Goal: Information Seeking & Learning: Learn about a topic

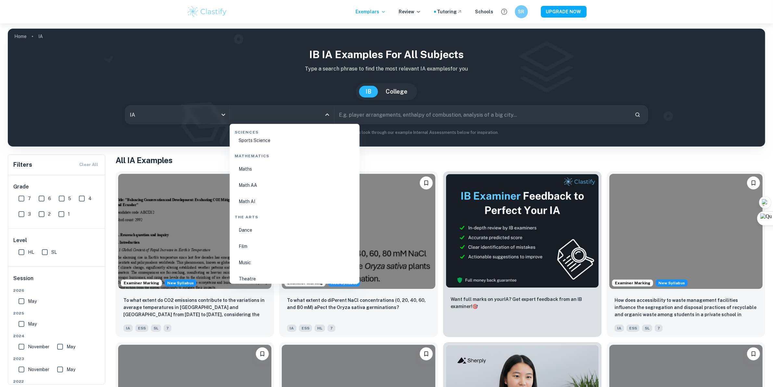
scroll to position [1096, 0]
click at [264, 185] on li "Math AA" at bounding box center [295, 188] width 125 height 15
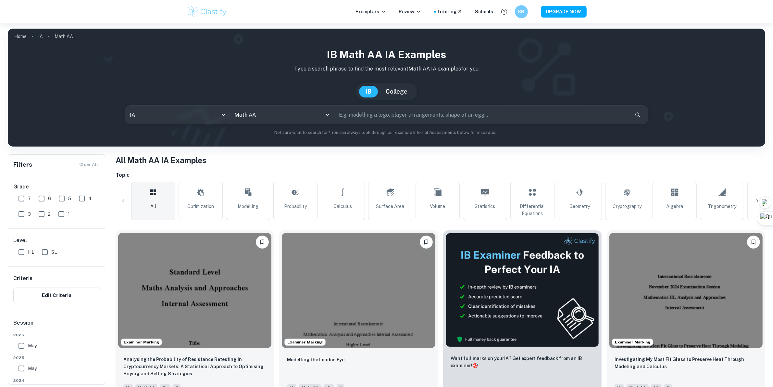
click at [22, 252] on input "HL" at bounding box center [21, 252] width 13 height 13
checkbox input "true"
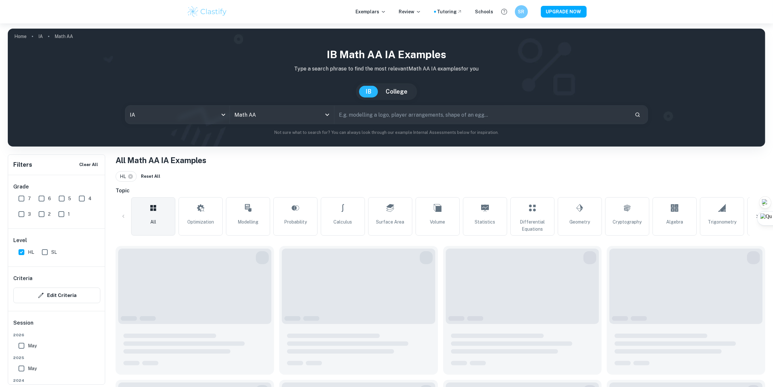
click at [23, 199] on input "7" at bounding box center [21, 198] width 13 height 13
checkbox input "true"
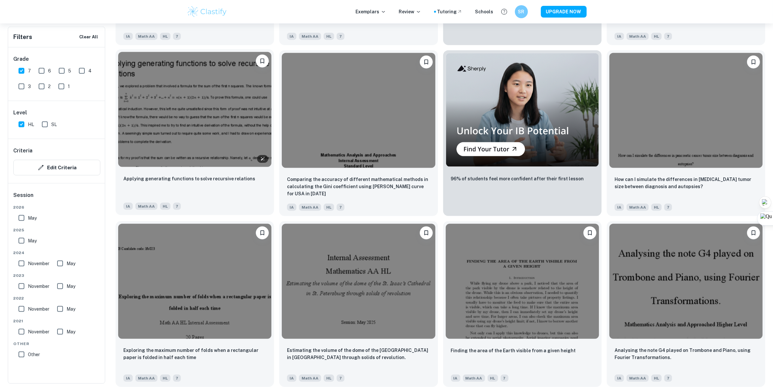
scroll to position [1052, 0]
drag, startPoint x: 155, startPoint y: 2, endPoint x: 174, endPoint y: 7, distance: 19.7
click at [155, 3] on div "Exemplars Review Tutoring Schools SR UPGRADE NOW" at bounding box center [386, 11] width 773 height 23
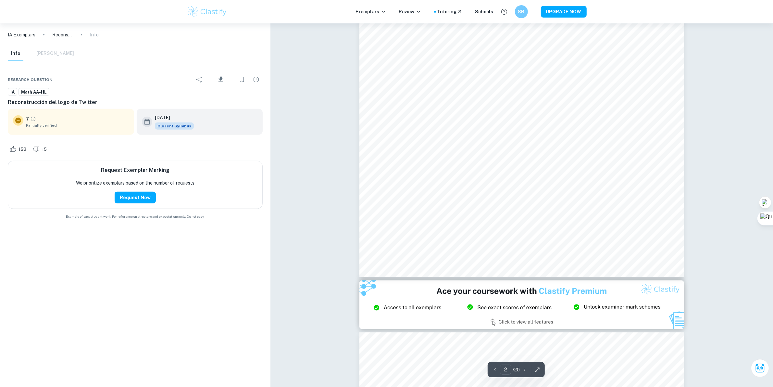
scroll to position [528, 0]
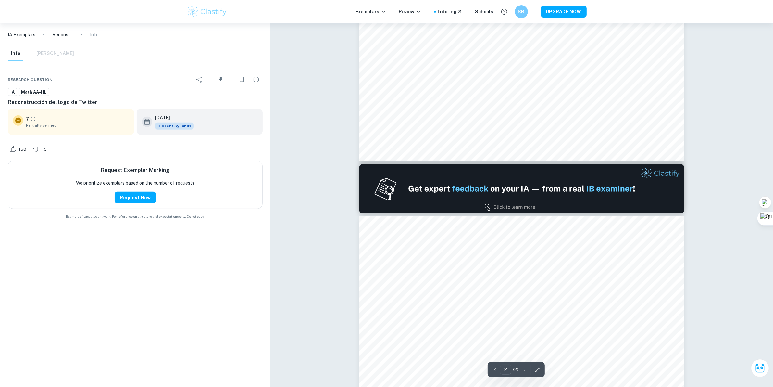
type input "1"
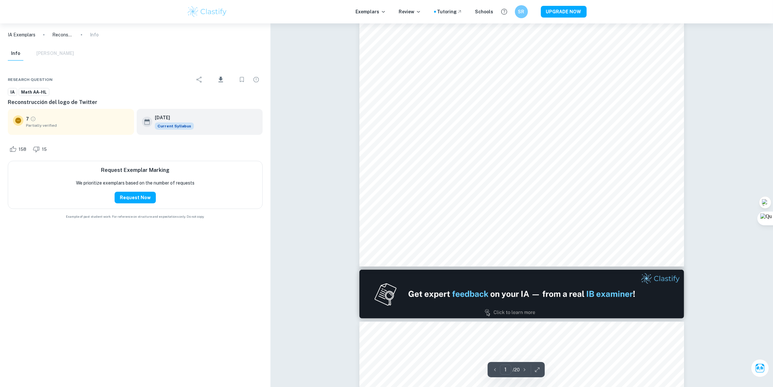
scroll to position [162, 0]
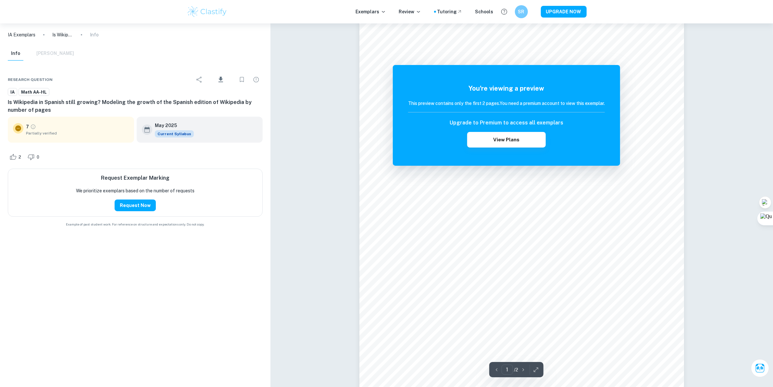
scroll to position [44, 0]
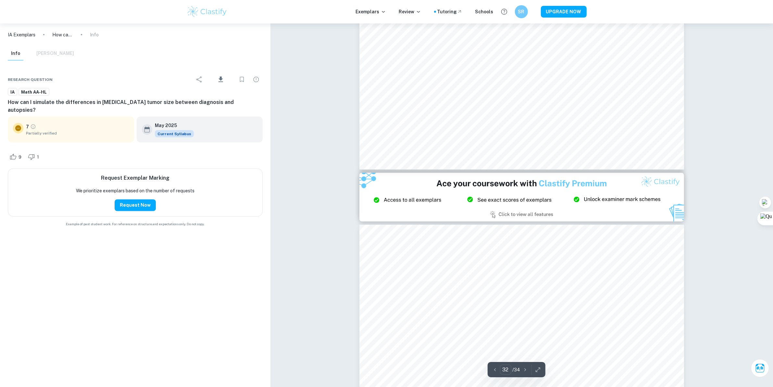
scroll to position [13721, 0]
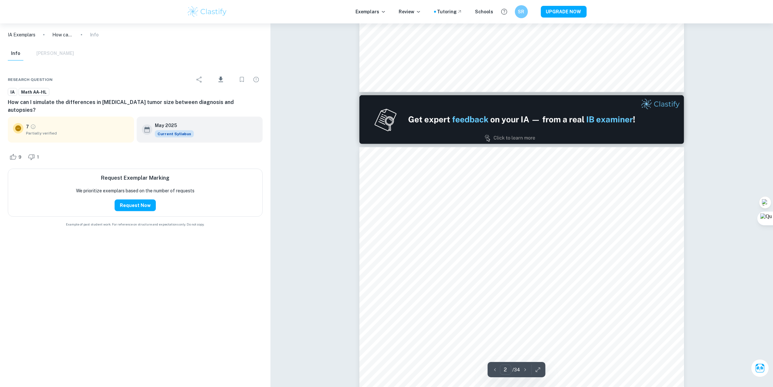
type input "1"
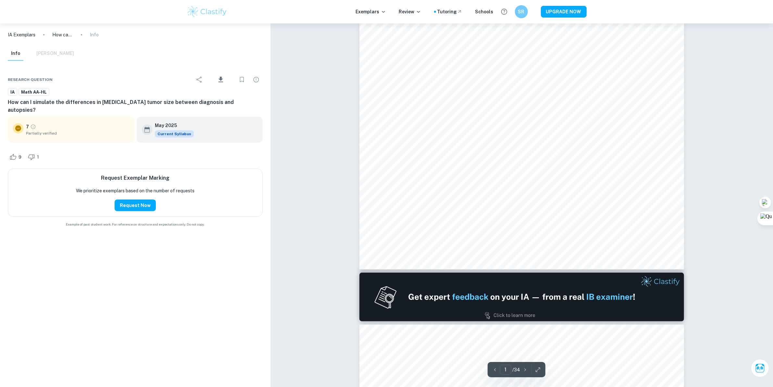
scroll to position [0, 0]
